Goal: Task Accomplishment & Management: Use online tool/utility

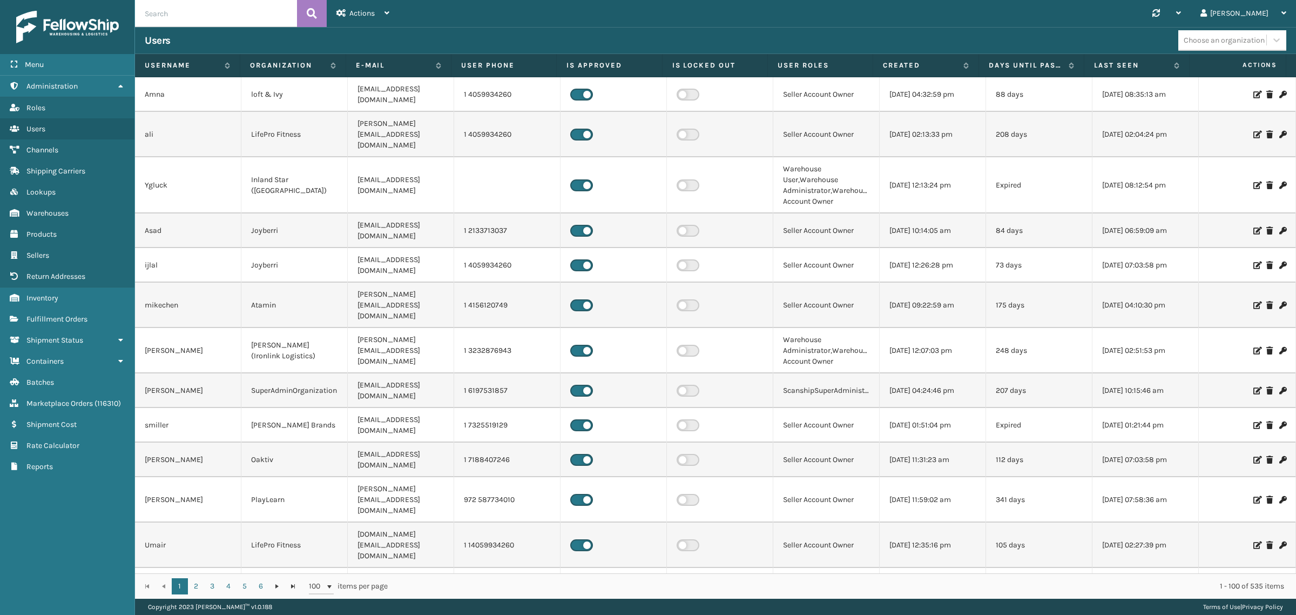
click at [1036, 19] on div "Synchronise all channels Gil Log Out" at bounding box center [847, 13] width 897 height 27
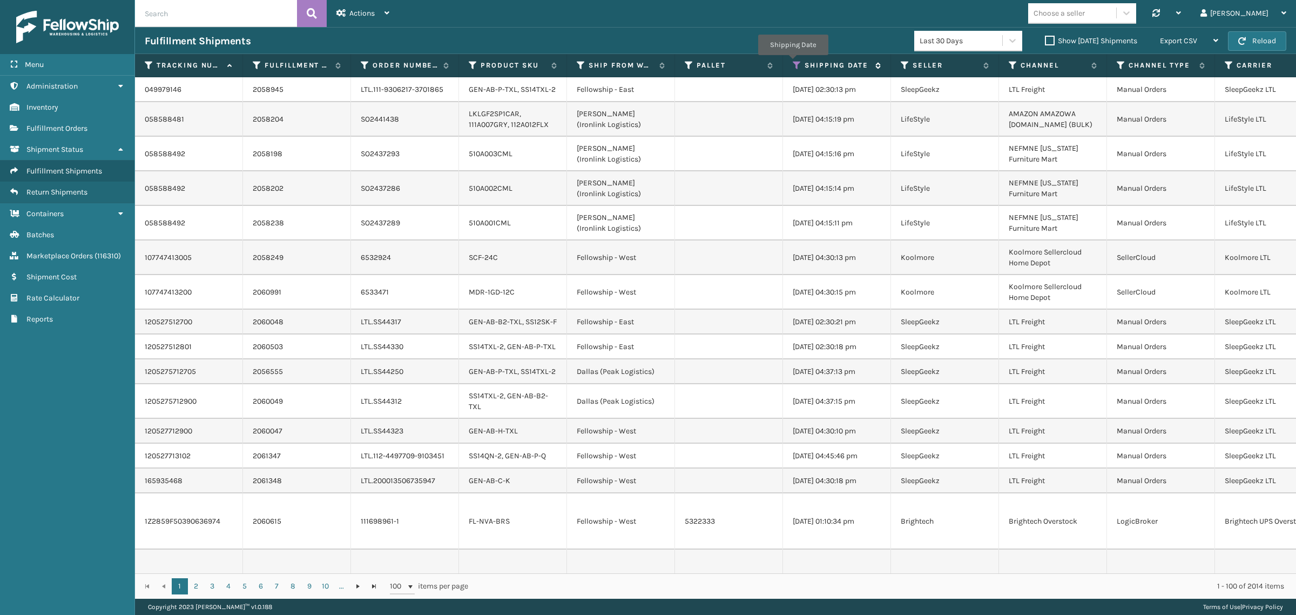
click at [793, 63] on icon at bounding box center [797, 65] width 9 height 10
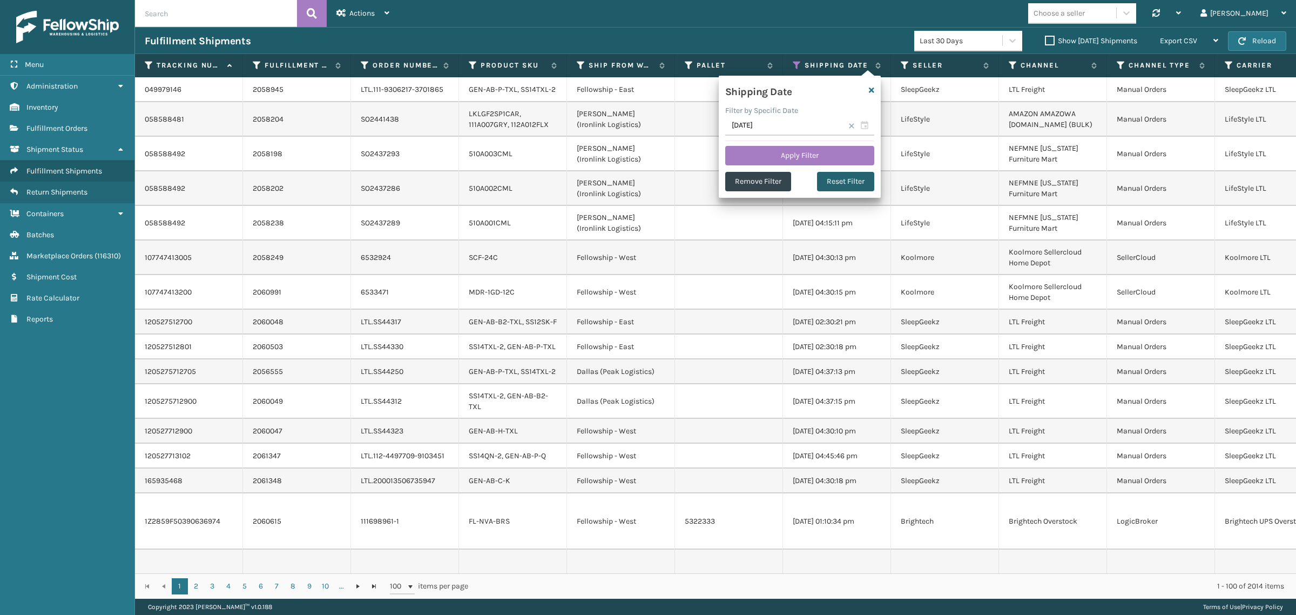
click at [838, 181] on button "Reset Filter" at bounding box center [845, 181] width 57 height 19
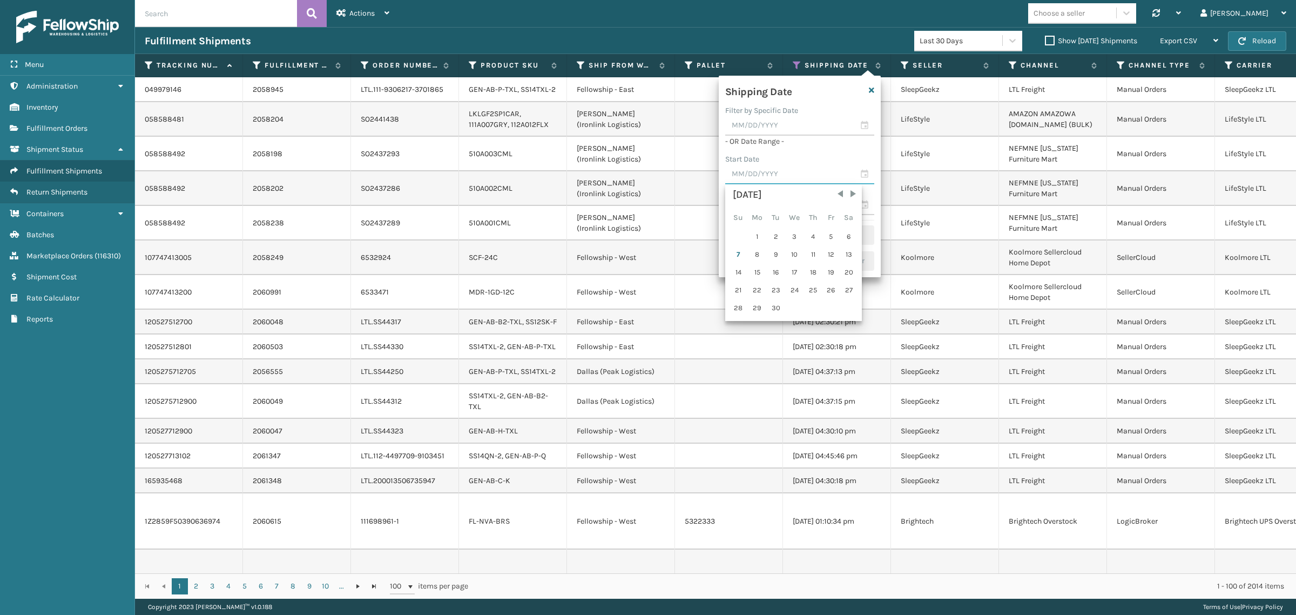
click at [791, 173] on input "text" at bounding box center [799, 174] width 149 height 19
click at [837, 192] on span "Previous Month" at bounding box center [840, 194] width 11 height 11
click at [845, 301] on div "30" at bounding box center [849, 308] width 16 height 16
type input "[DATE]"
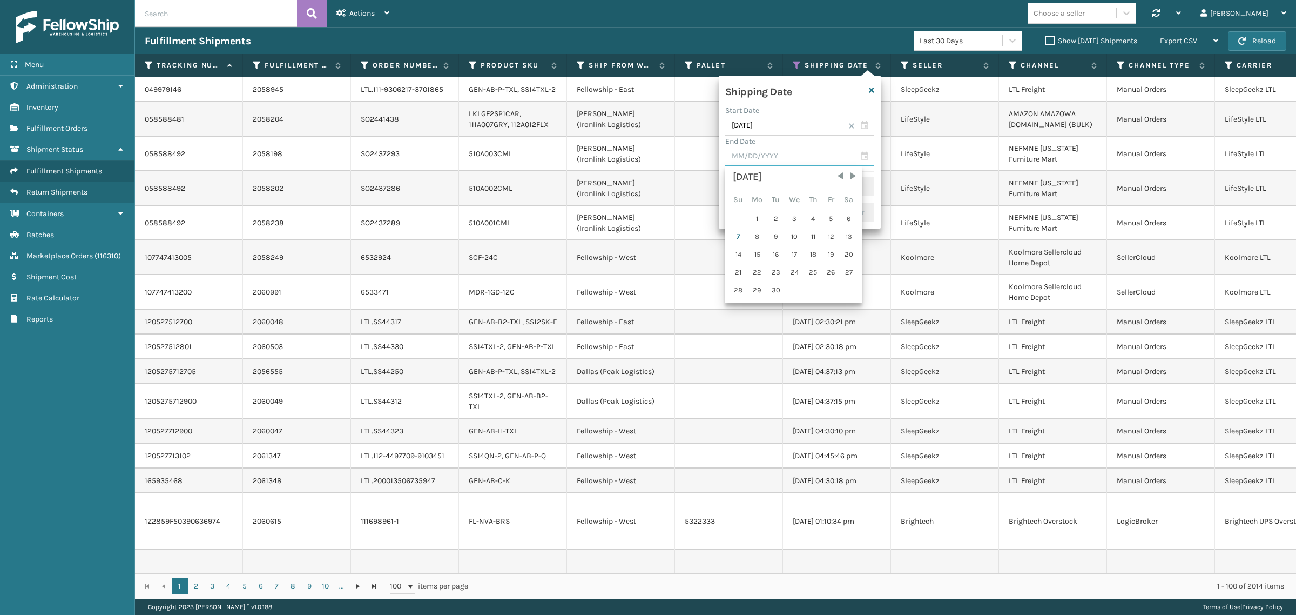
click at [787, 159] on input "text" at bounding box center [799, 156] width 149 height 19
click at [829, 214] on div "5" at bounding box center [831, 219] width 16 height 16
type input "[DATE]"
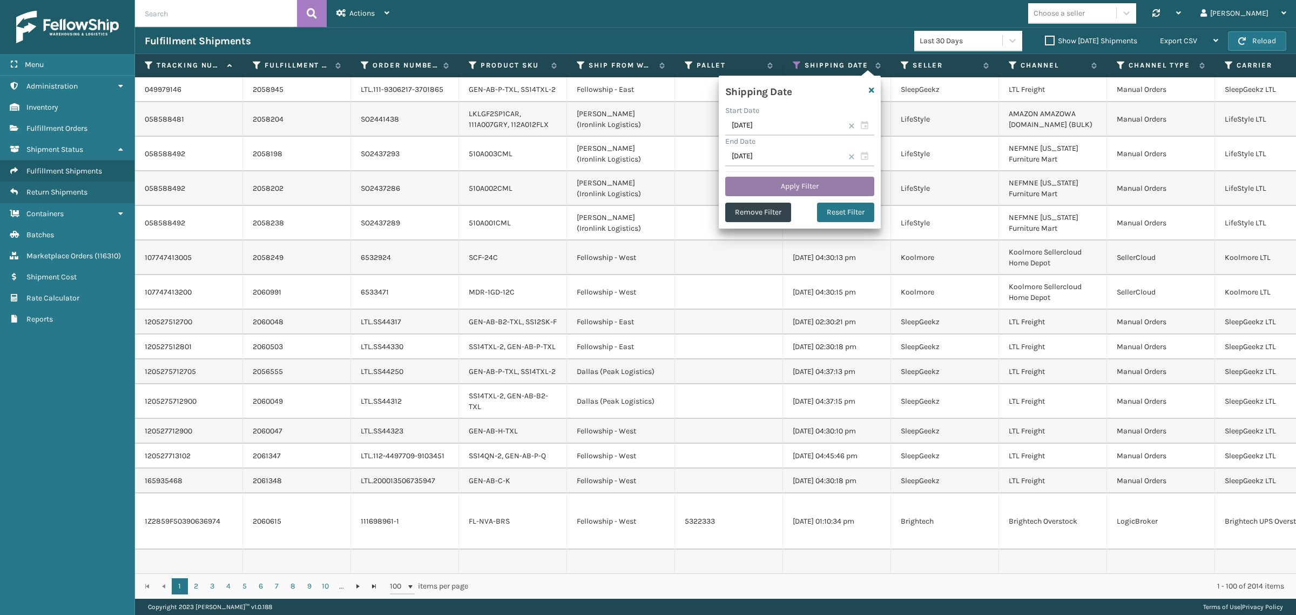
click at [811, 182] on button "Apply Filter" at bounding box center [799, 186] width 149 height 19
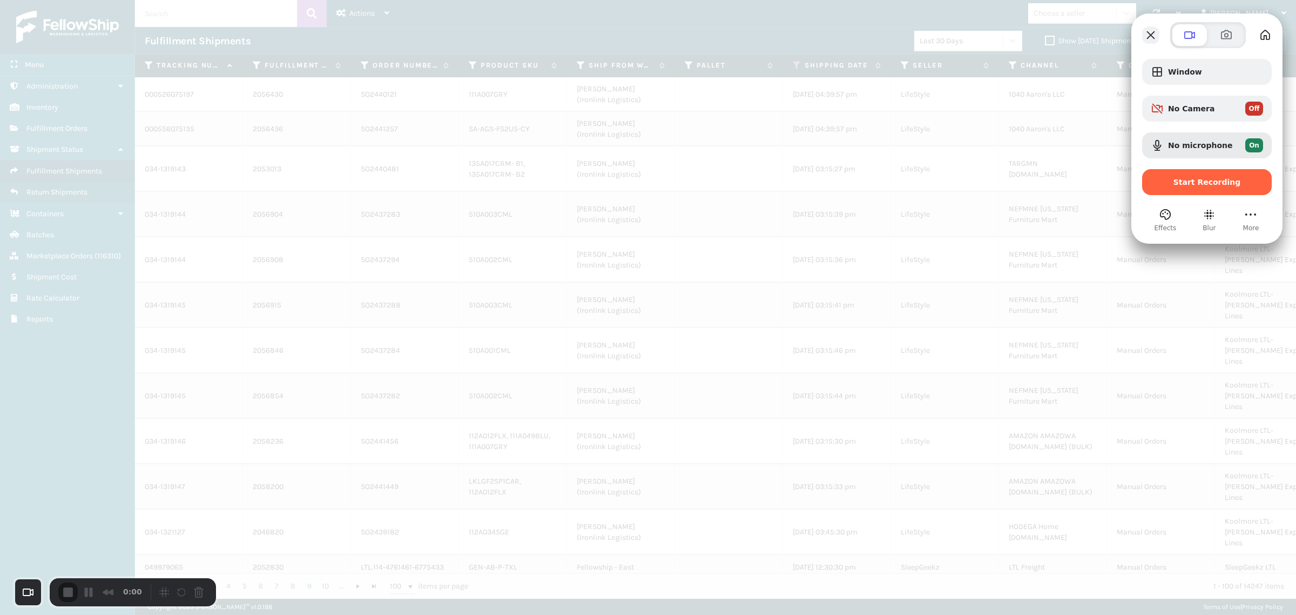
click at [1152, 38] on button "Close" at bounding box center [1150, 34] width 17 height 17
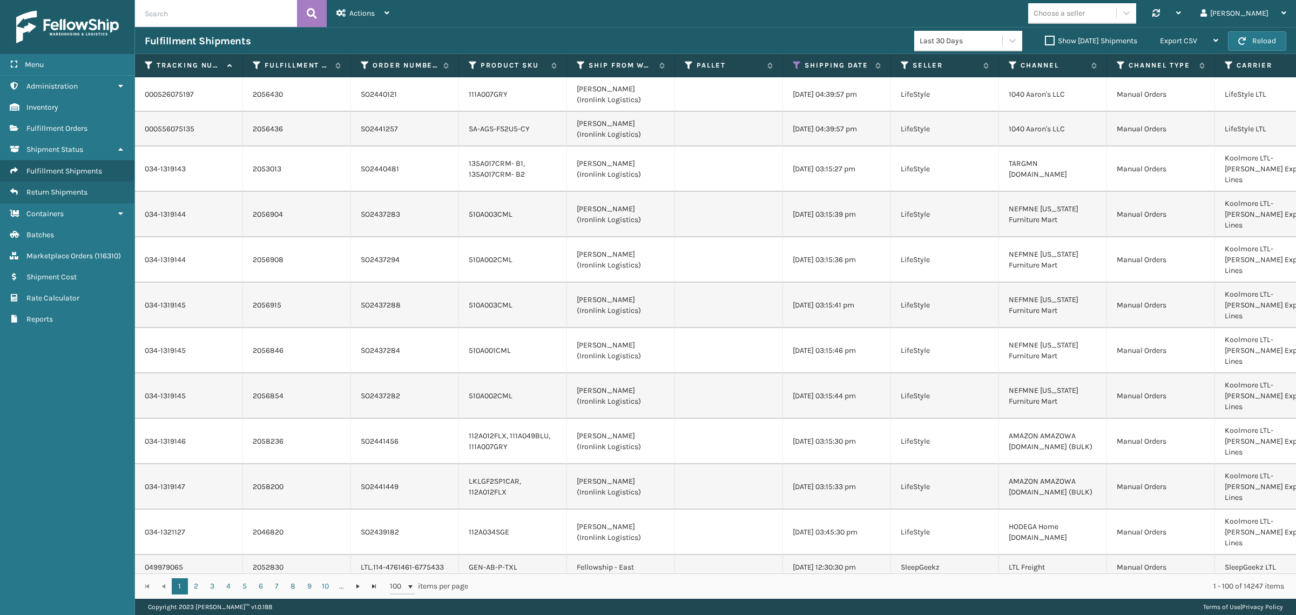
click at [1045, 39] on label "Show [DATE] Shipments" at bounding box center [1091, 40] width 92 height 9
click at [1045, 39] on input "Show [DATE] Shipments" at bounding box center [1045, 38] width 1 height 7
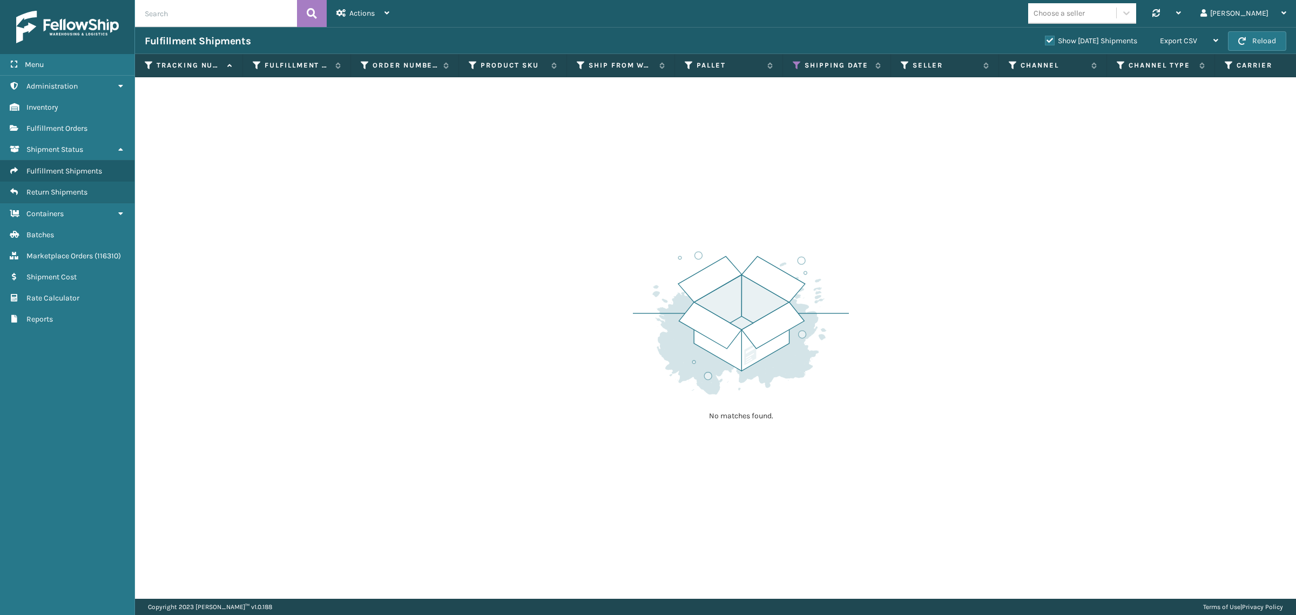
click at [1045, 38] on label "Show [DATE] Shipments" at bounding box center [1091, 40] width 92 height 9
click at [1045, 38] on input "Show [DATE] Shipments" at bounding box center [1045, 38] width 1 height 7
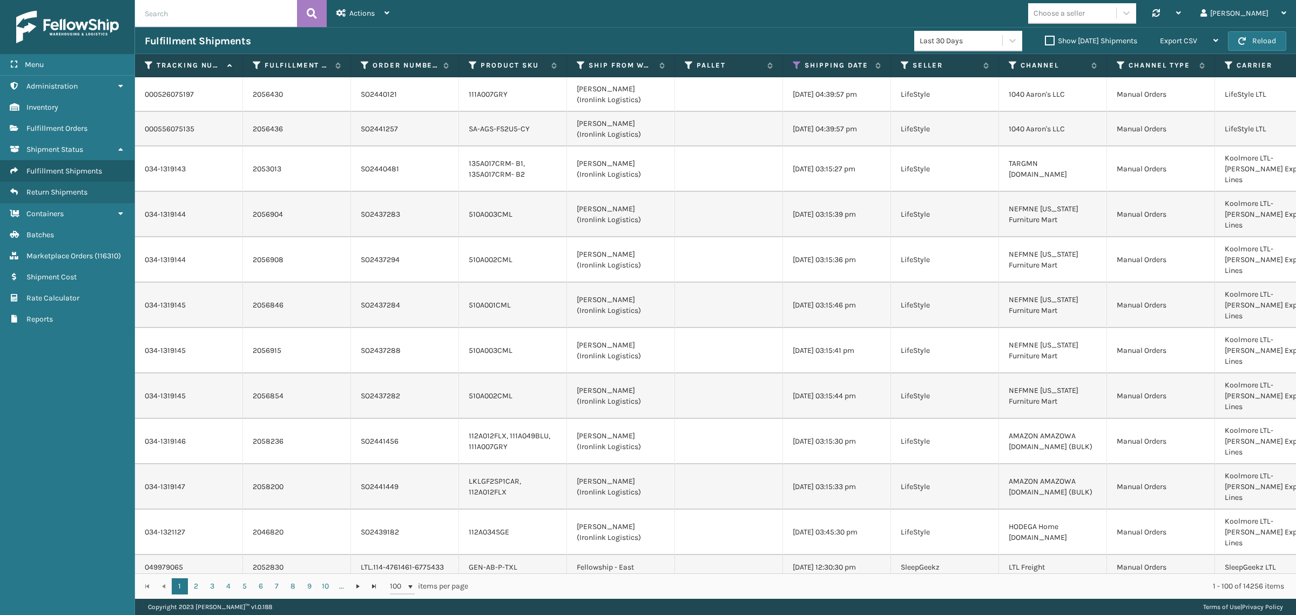
click at [1045, 41] on label "Show [DATE] Shipments" at bounding box center [1091, 40] width 92 height 9
click at [1045, 41] on input "Show [DATE] Shipments" at bounding box center [1045, 38] width 1 height 7
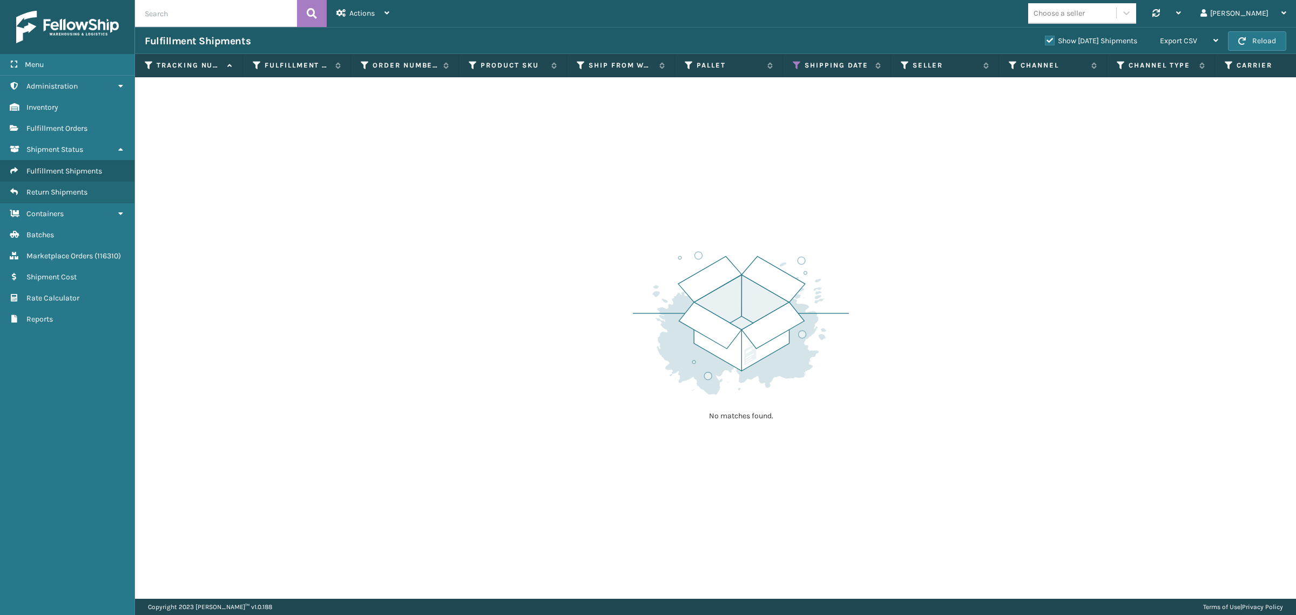
click at [1045, 38] on label "Show [DATE] Shipments" at bounding box center [1091, 40] width 92 height 9
click at [1045, 38] on input "Show [DATE] Shipments" at bounding box center [1045, 38] width 1 height 7
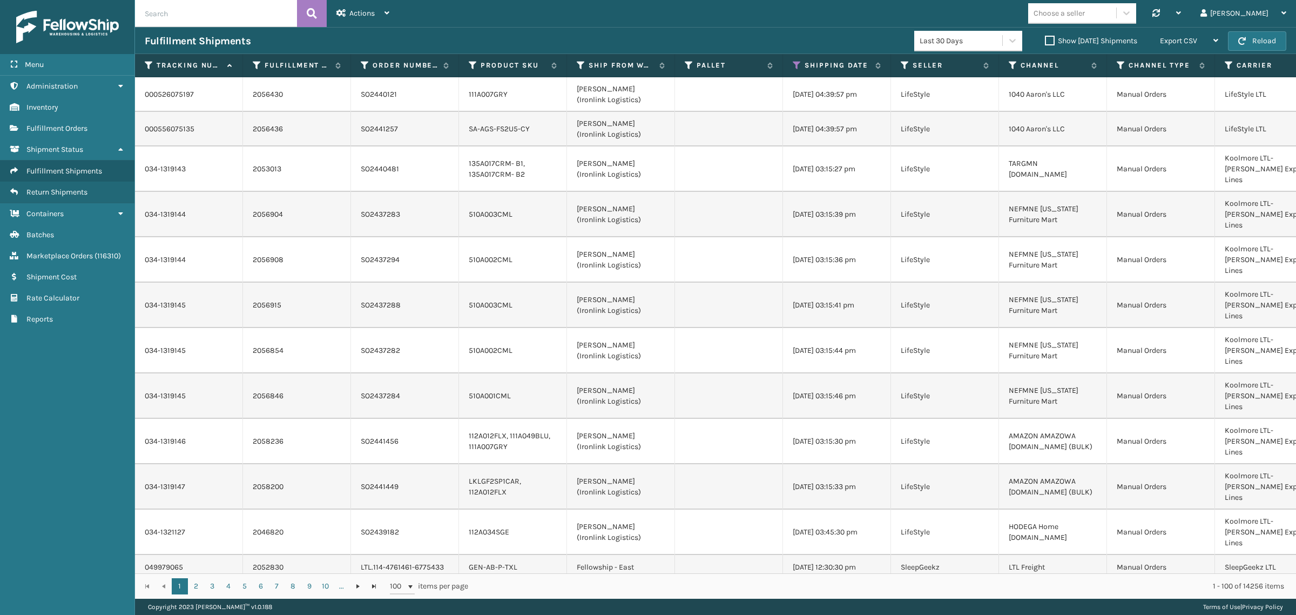
click at [553, 19] on div "Choose a seller Synchronise all channels Gil Log Out" at bounding box center [847, 13] width 897 height 27
click at [1203, 39] on div "Export CSV" at bounding box center [1189, 41] width 58 height 27
click at [1197, 95] on li "Export All Pages" at bounding box center [1155, 98] width 145 height 29
click at [605, 20] on div "Choose a seller Synchronise all channels Gil Log Out" at bounding box center [847, 13] width 897 height 27
click at [797, 63] on icon at bounding box center [797, 65] width 9 height 10
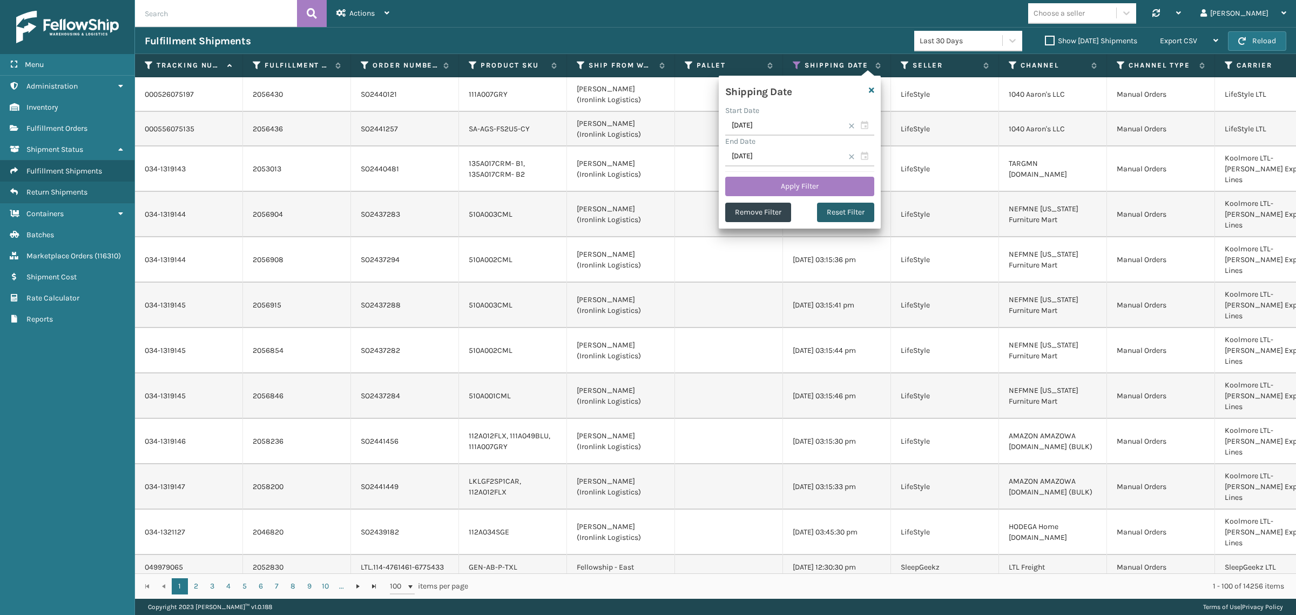
click at [848, 212] on button "Reset Filter" at bounding box center [845, 212] width 57 height 19
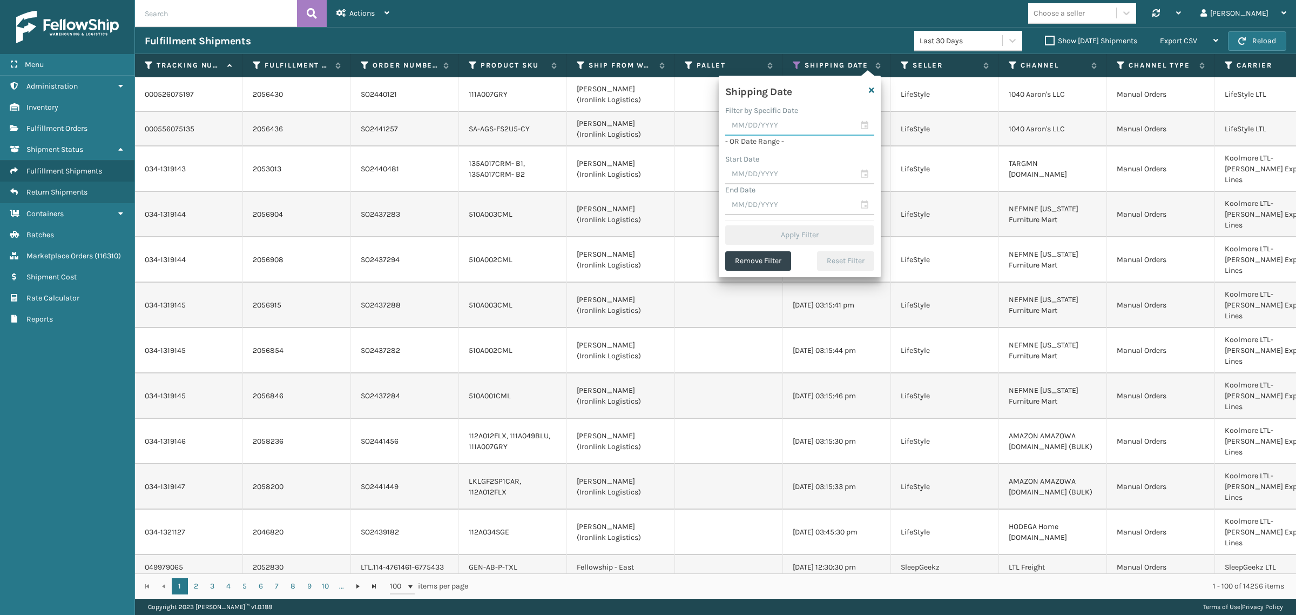
click at [757, 128] on input "text" at bounding box center [799, 125] width 149 height 19
click at [825, 187] on div "5" at bounding box center [831, 188] width 16 height 16
type input "[DATE]"
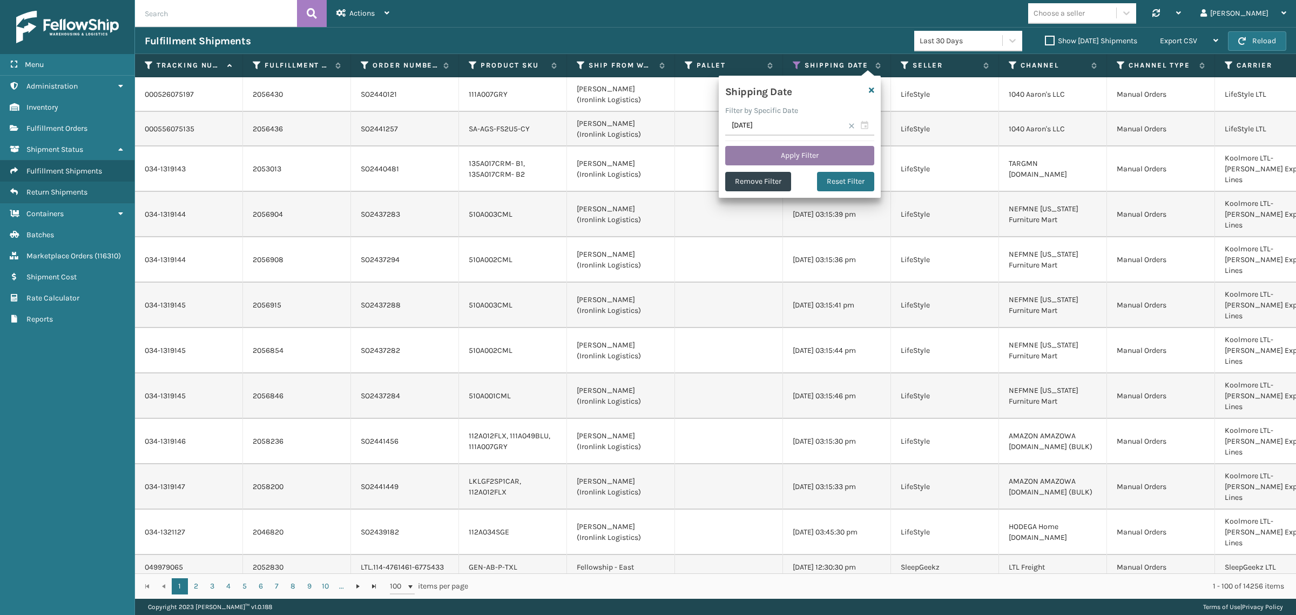
click at [787, 154] on button "Apply Filter" at bounding box center [799, 155] width 149 height 19
